Goal: Transaction & Acquisition: Book appointment/travel/reservation

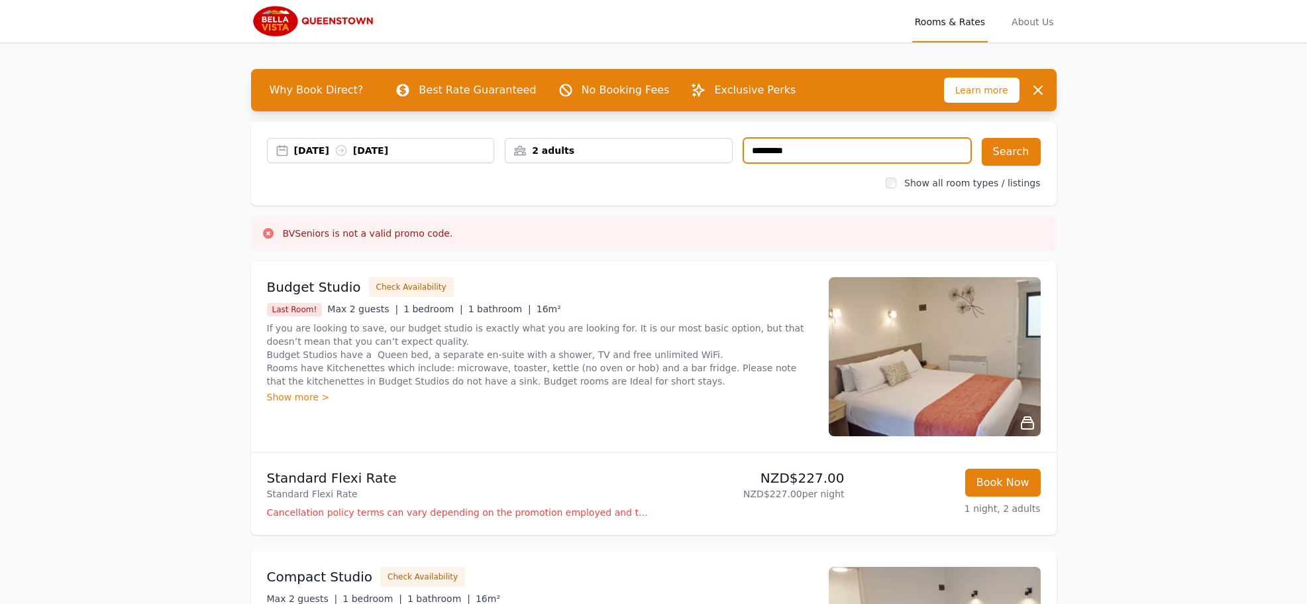
drag, startPoint x: 801, startPoint y: 149, endPoint x: 729, endPoint y: 157, distance: 72.0
click at [728, 156] on div "[DATE] [DATE] 2 adults *********" at bounding box center [619, 152] width 704 height 28
click at [1006, 150] on button "Search" at bounding box center [1011, 152] width 59 height 28
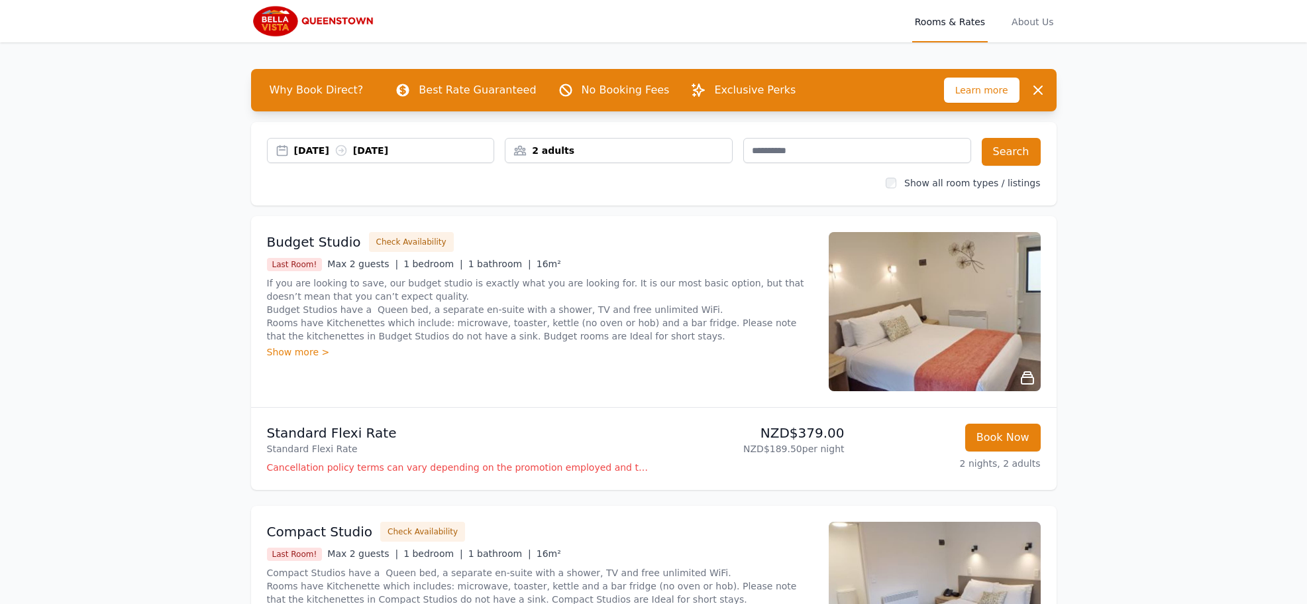
click at [327, 150] on div "17 Sep 2025 19 Sep 2025" at bounding box center [394, 150] width 200 height 13
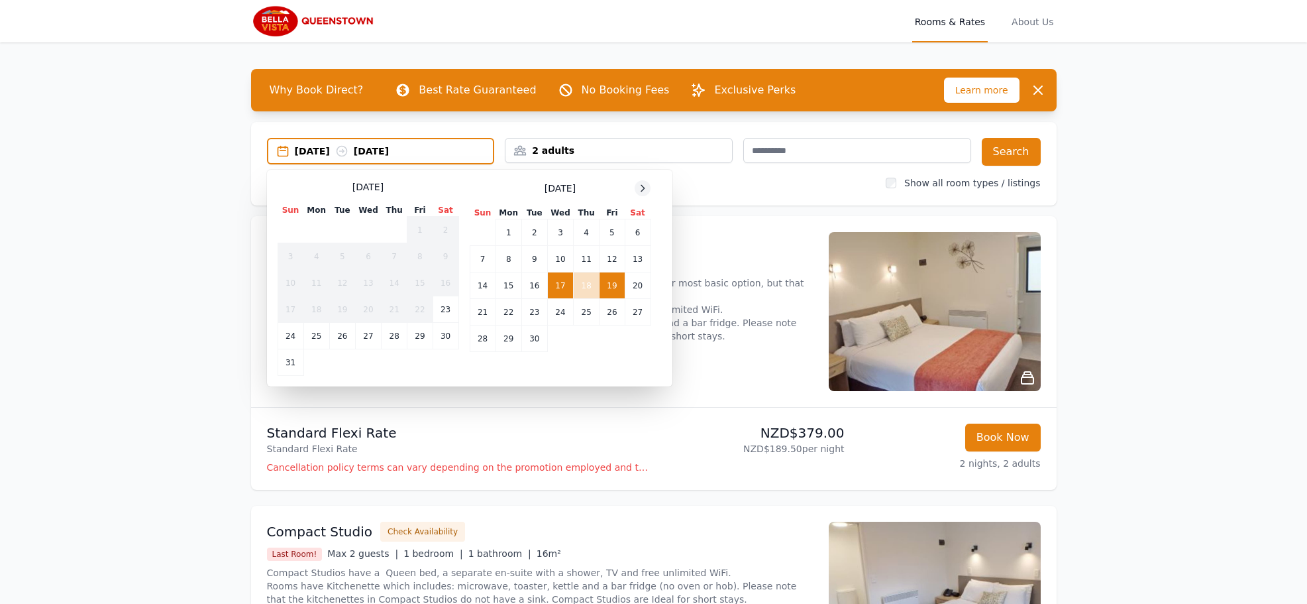
click at [644, 189] on icon at bounding box center [642, 188] width 11 height 11
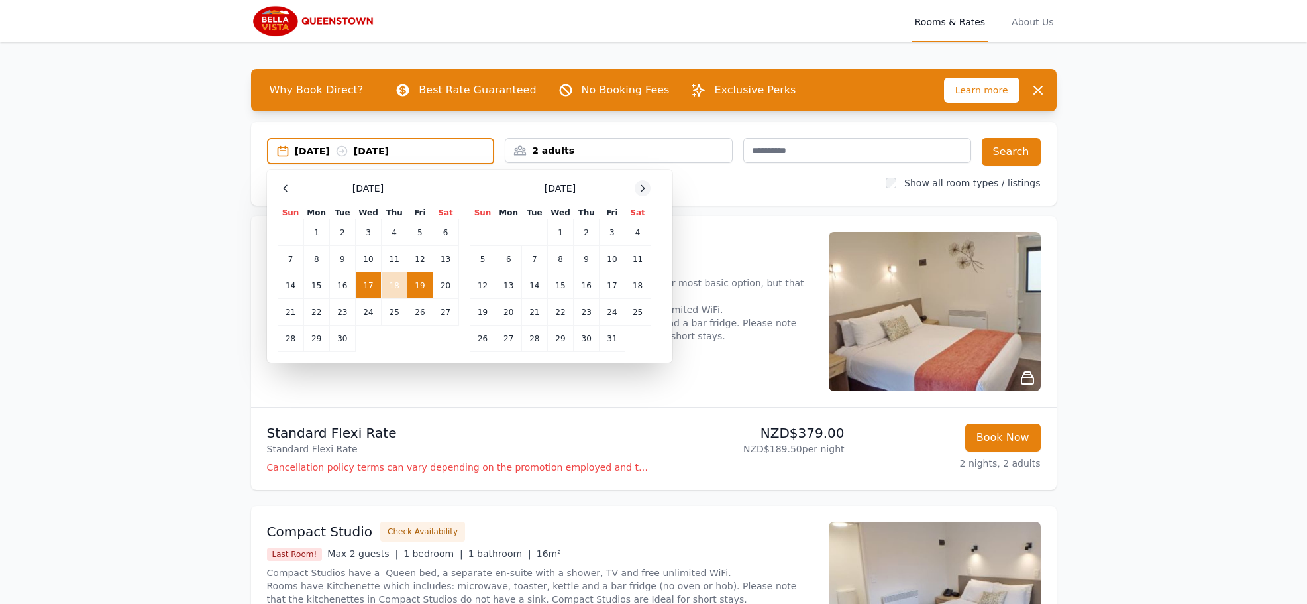
click at [644, 190] on icon at bounding box center [642, 188] width 11 height 11
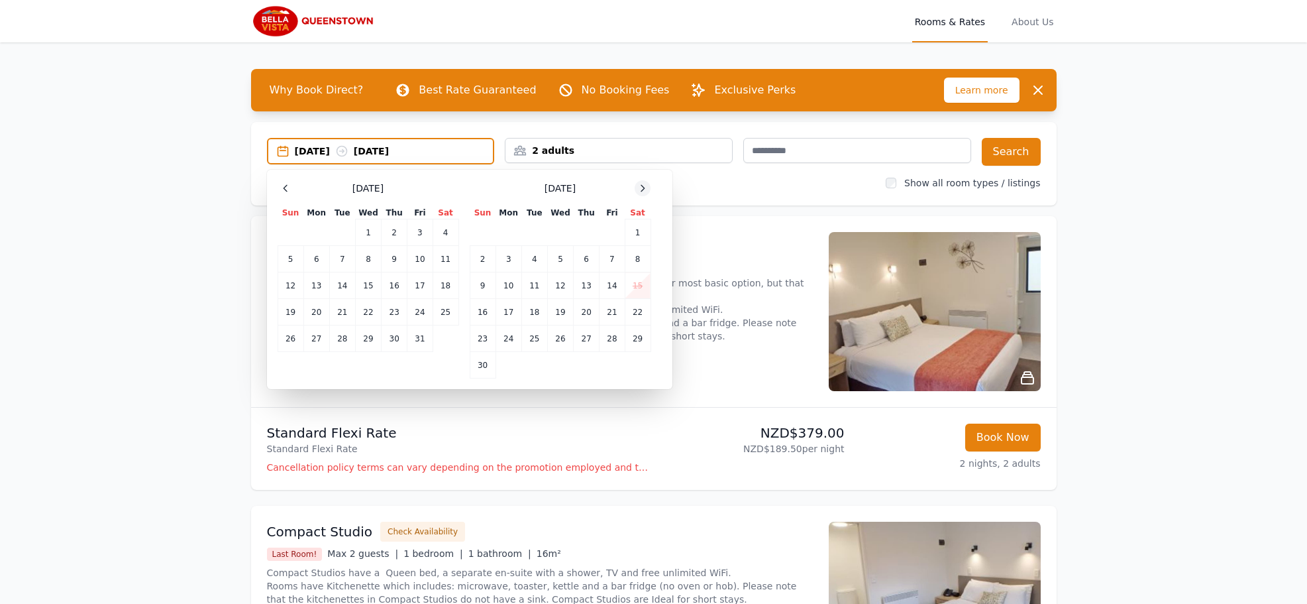
click at [644, 189] on icon at bounding box center [642, 188] width 11 height 11
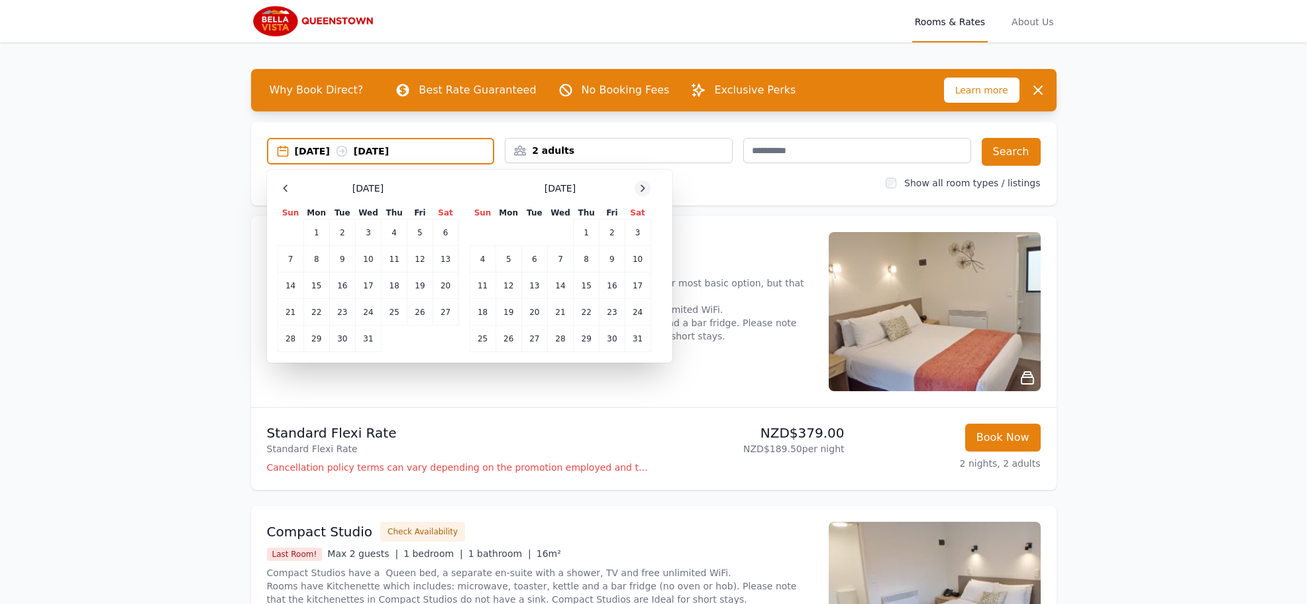
click at [644, 190] on icon at bounding box center [642, 188] width 11 height 11
click at [644, 189] on icon at bounding box center [642, 188] width 11 height 11
click at [531, 310] on td "24" at bounding box center [534, 312] width 26 height 27
click at [565, 310] on td "25" at bounding box center [560, 312] width 26 height 27
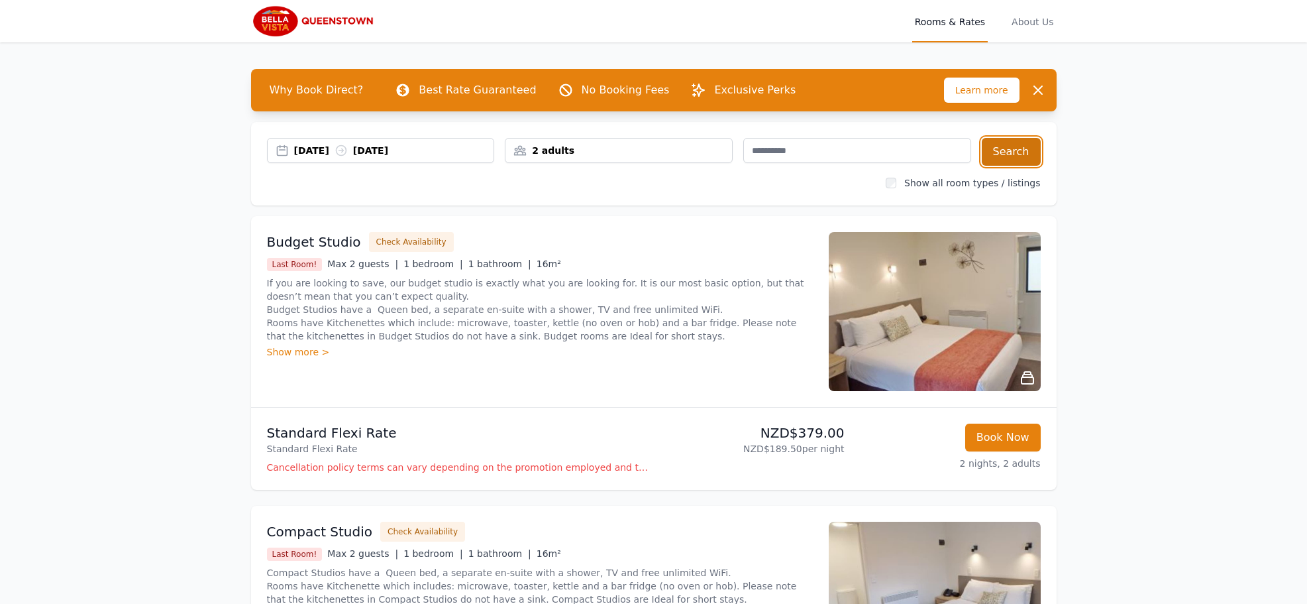
click at [1017, 151] on button "Search" at bounding box center [1011, 152] width 59 height 28
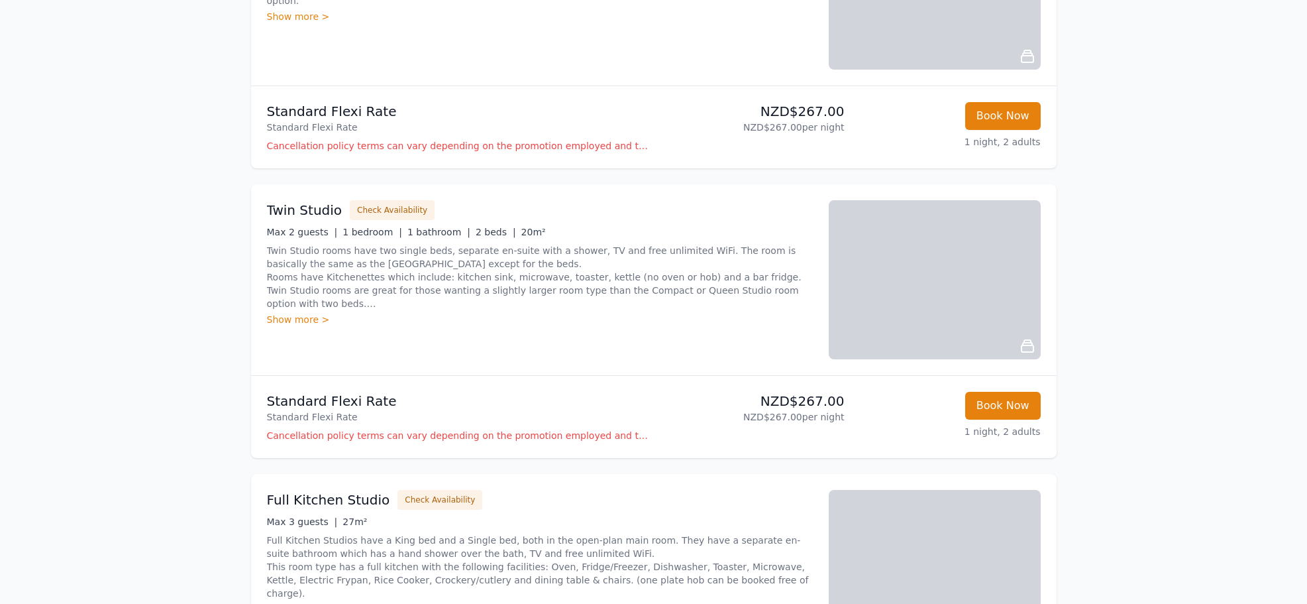
scroll to position [1204, 0]
